Goal: Check status: Check status

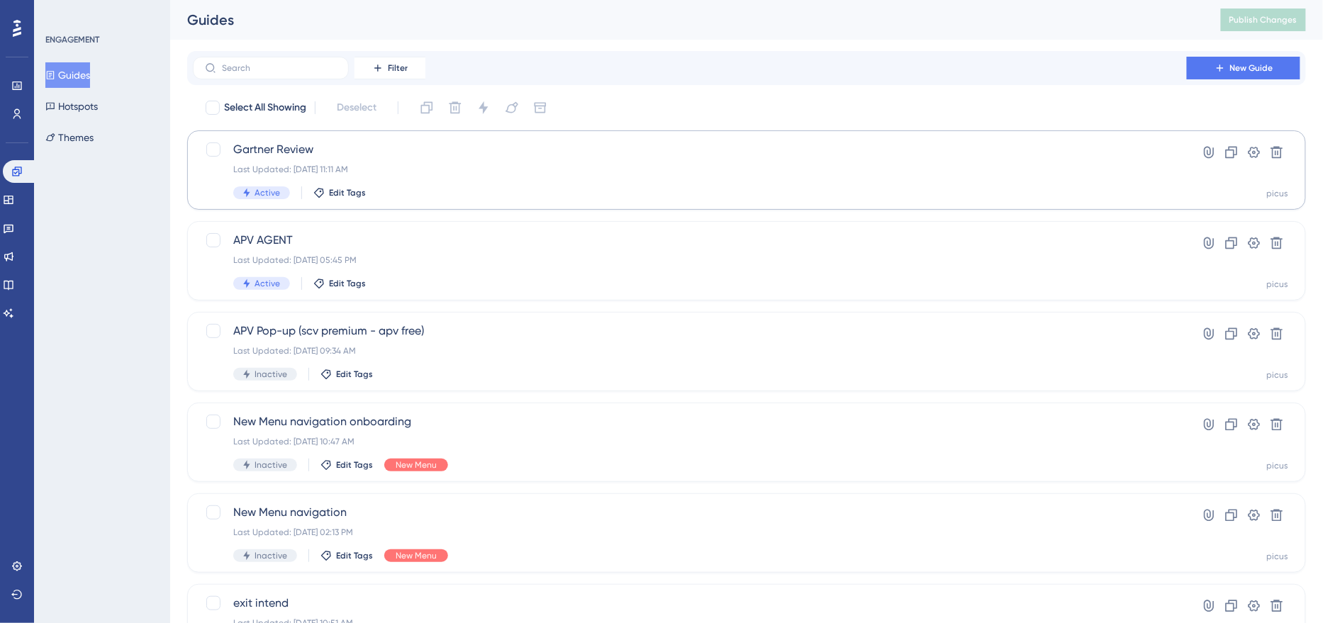
click at [473, 186] on div "Gartner Review Last Updated: [DATE] 11:11 AM Active Edit Tags" at bounding box center [689, 170] width 913 height 58
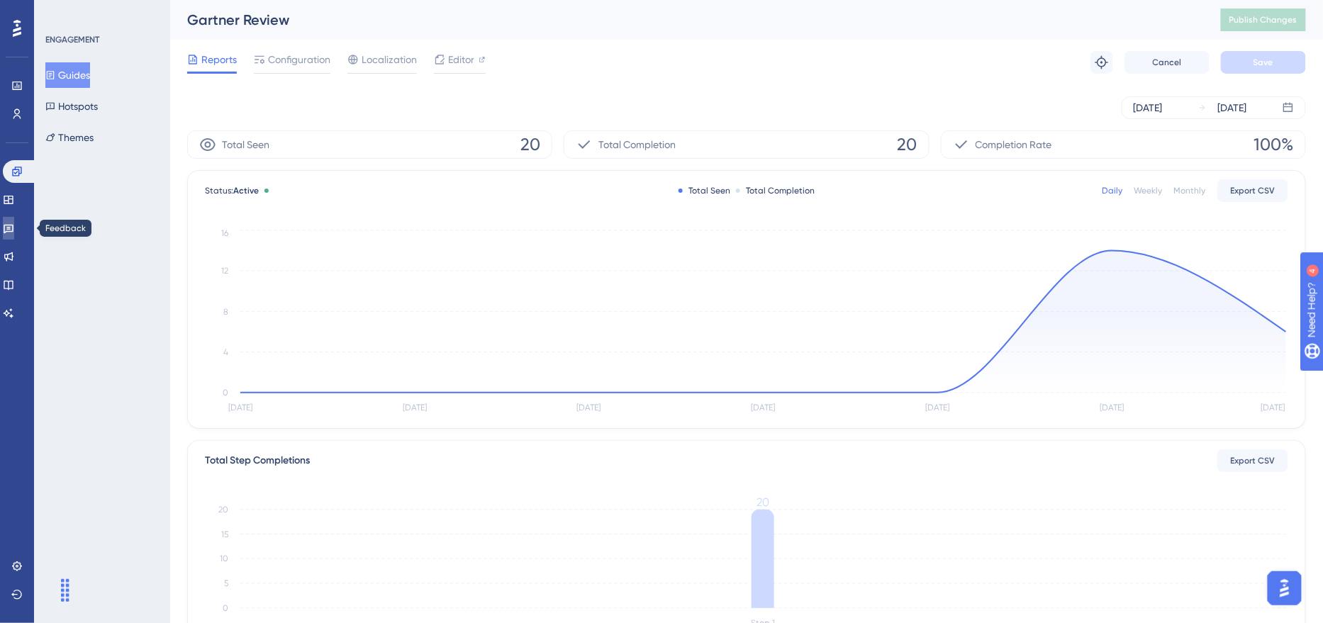
click at [14, 218] on link at bounding box center [8, 228] width 11 height 23
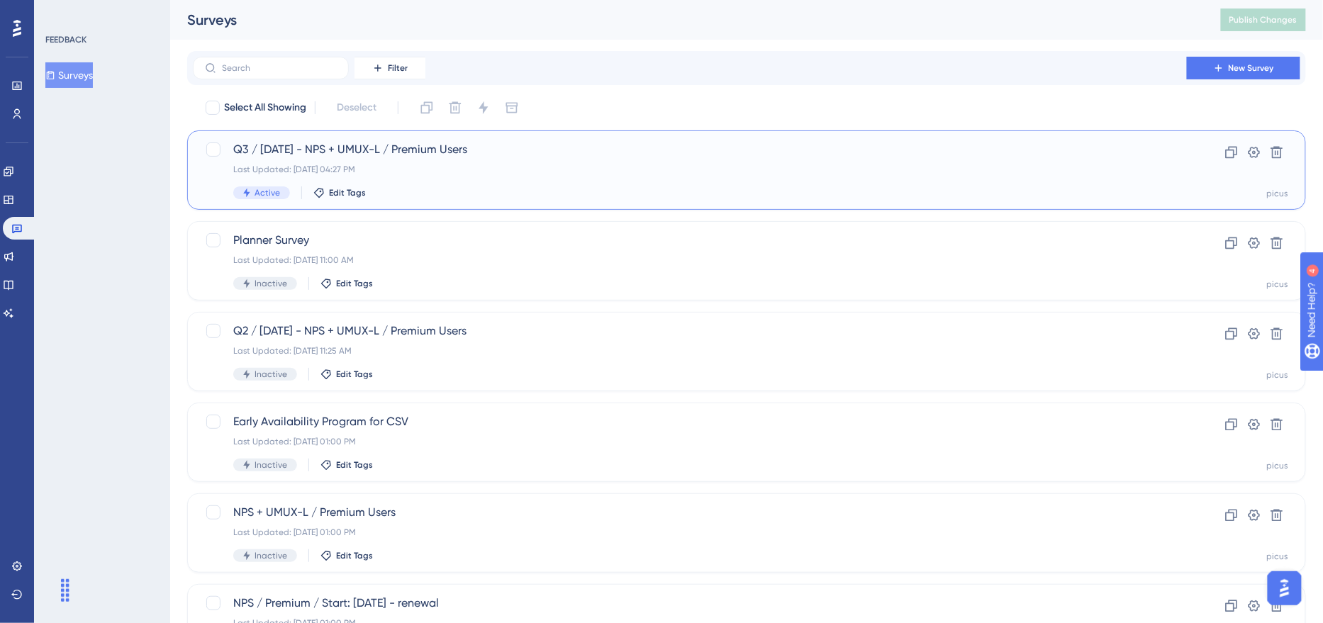
click at [601, 156] on span "Q3 / August 5 - NPS + UMUX-L / Premium Users" at bounding box center [689, 149] width 913 height 17
